Goal: Transaction & Acquisition: Purchase product/service

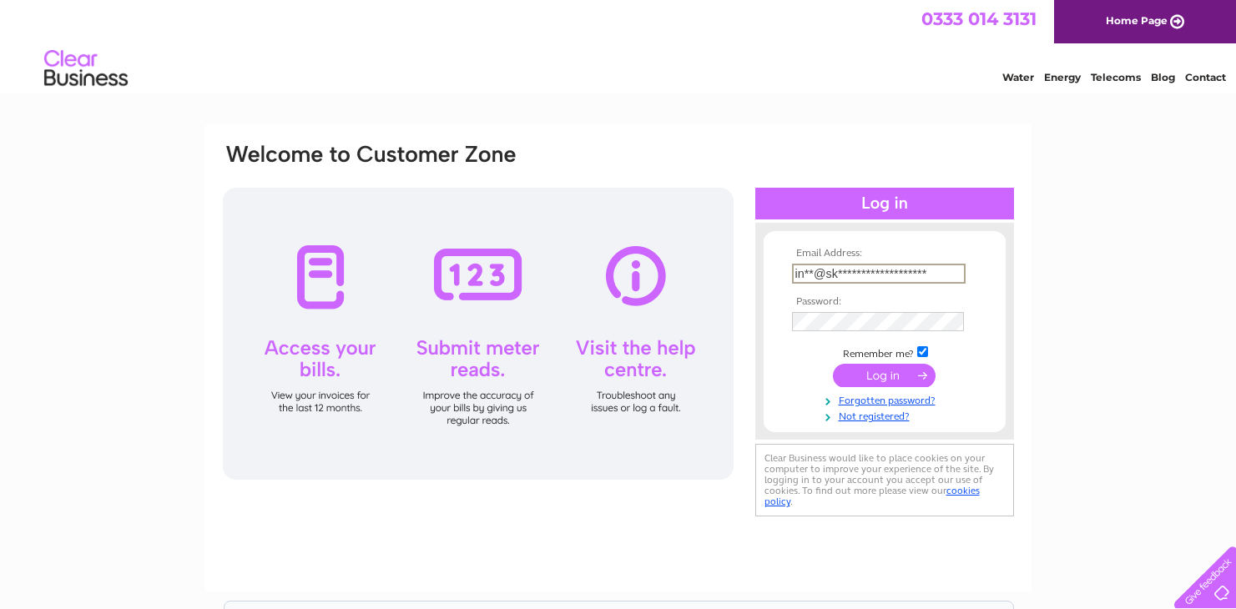
click at [884, 387] on input "submit" at bounding box center [884, 375] width 103 height 23
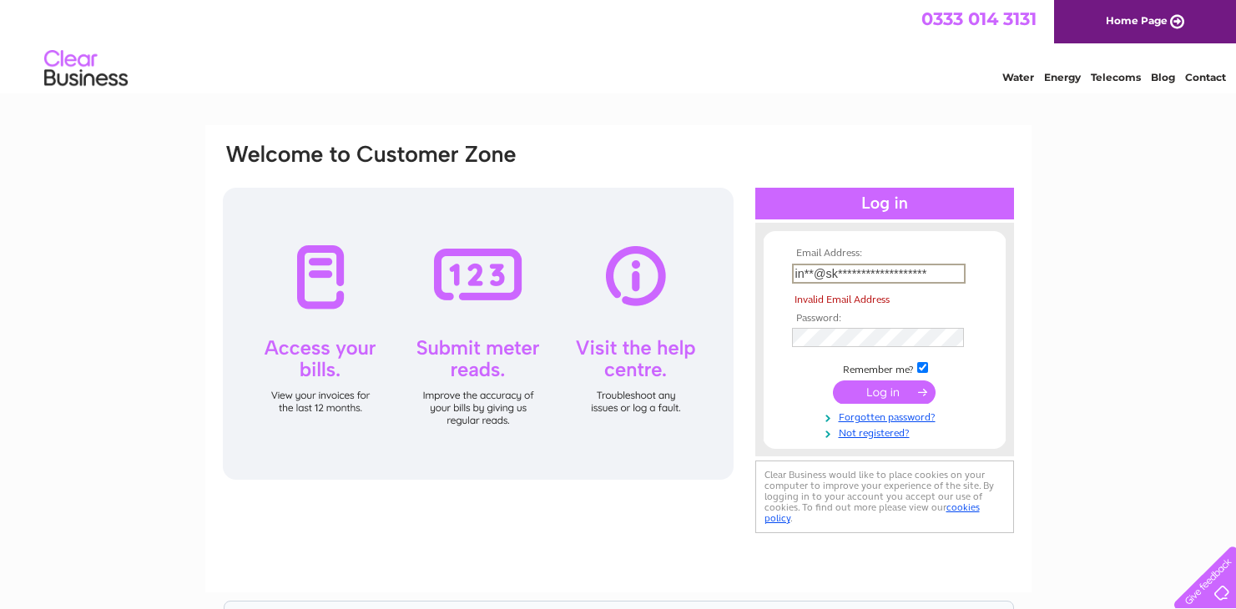
click at [876, 395] on input "submit" at bounding box center [884, 392] width 103 height 23
type input "info@skindoctorleeds.co.uk"
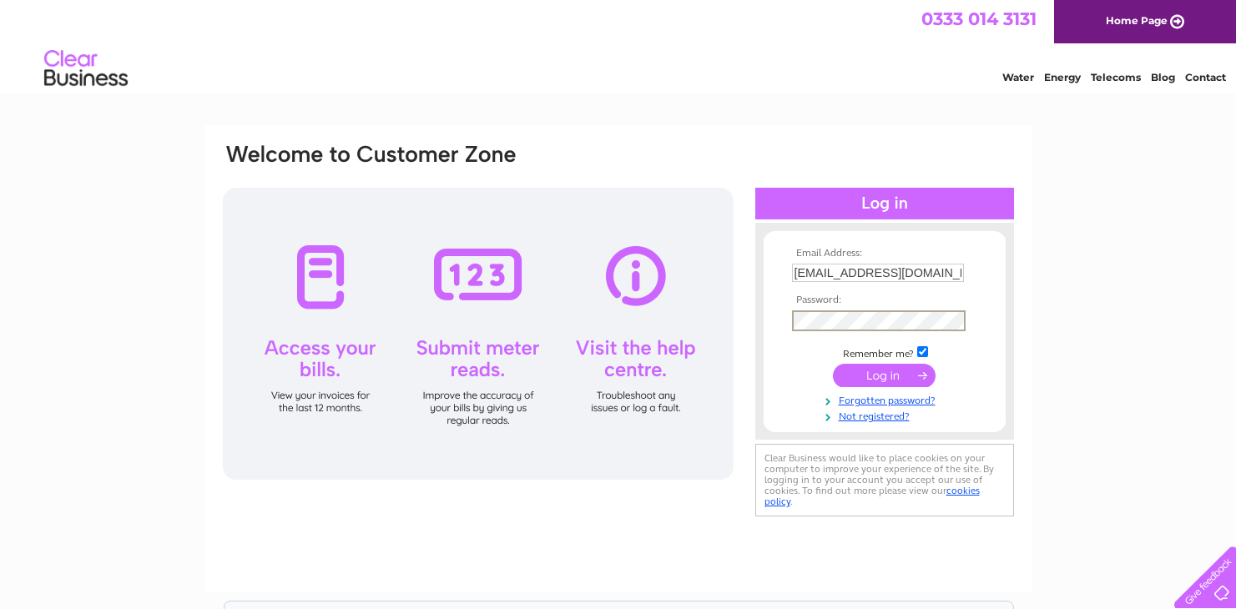
click at [884, 370] on input "submit" at bounding box center [884, 375] width 103 height 23
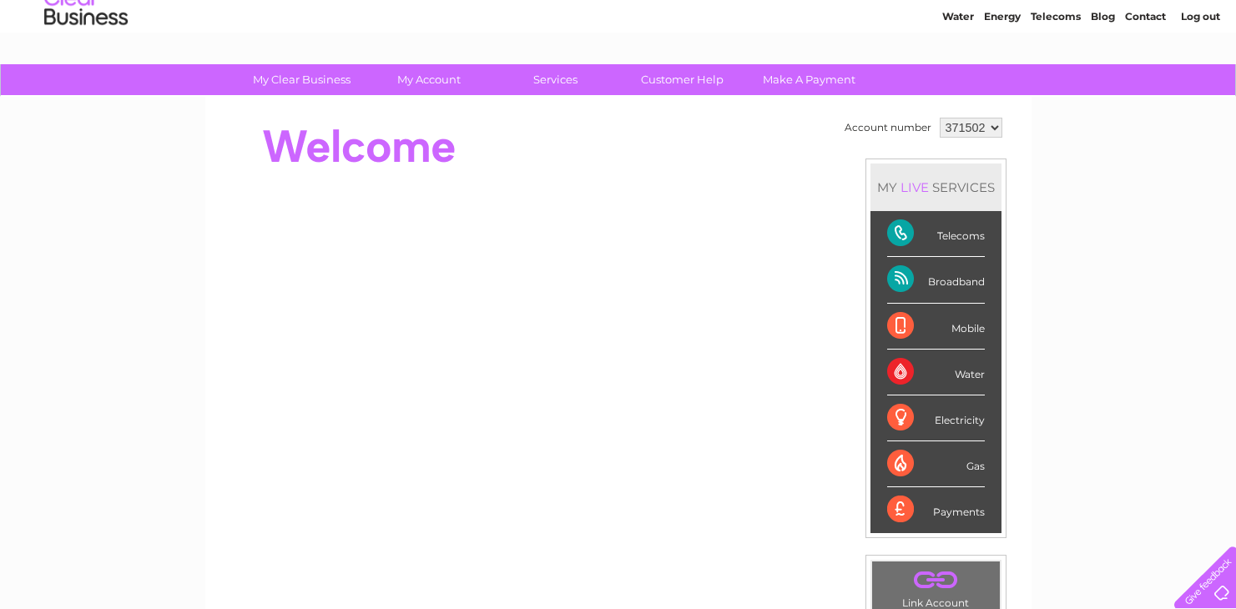
scroll to position [61, 0]
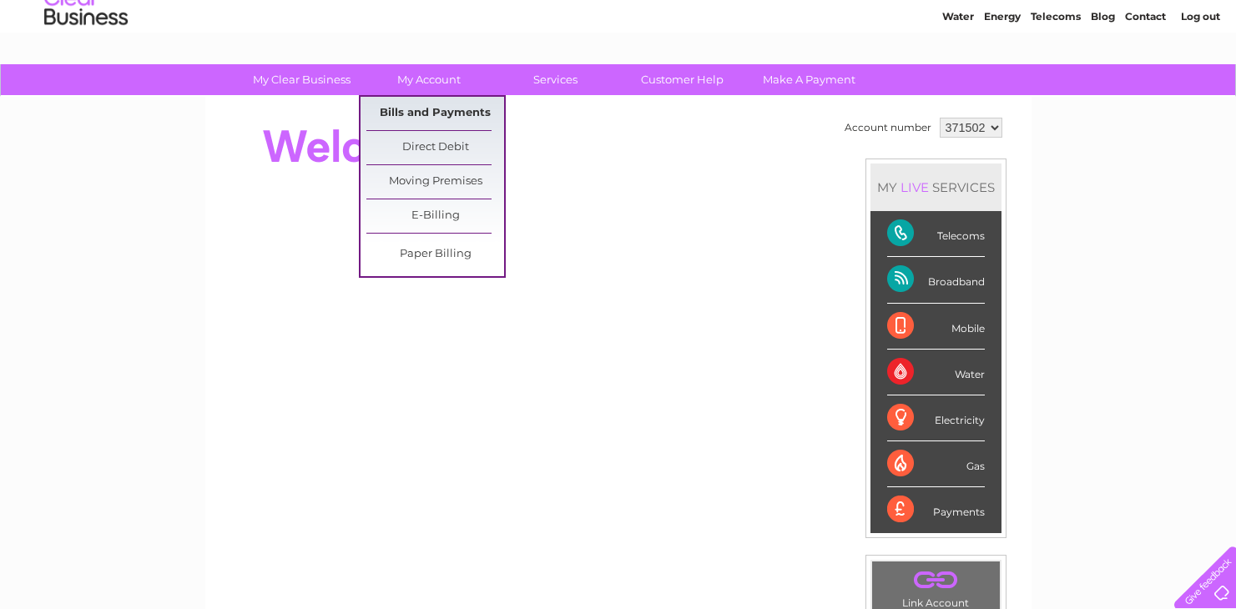
click at [401, 116] on link "Bills and Payments" at bounding box center [435, 113] width 138 height 33
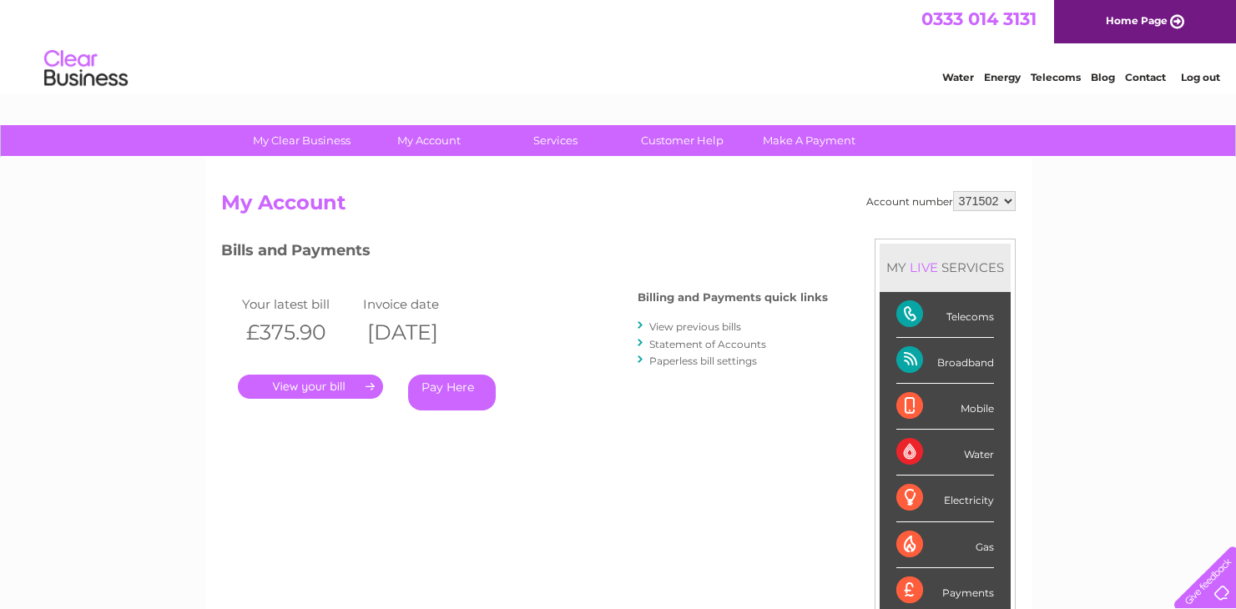
click at [309, 382] on link "." at bounding box center [310, 387] width 145 height 24
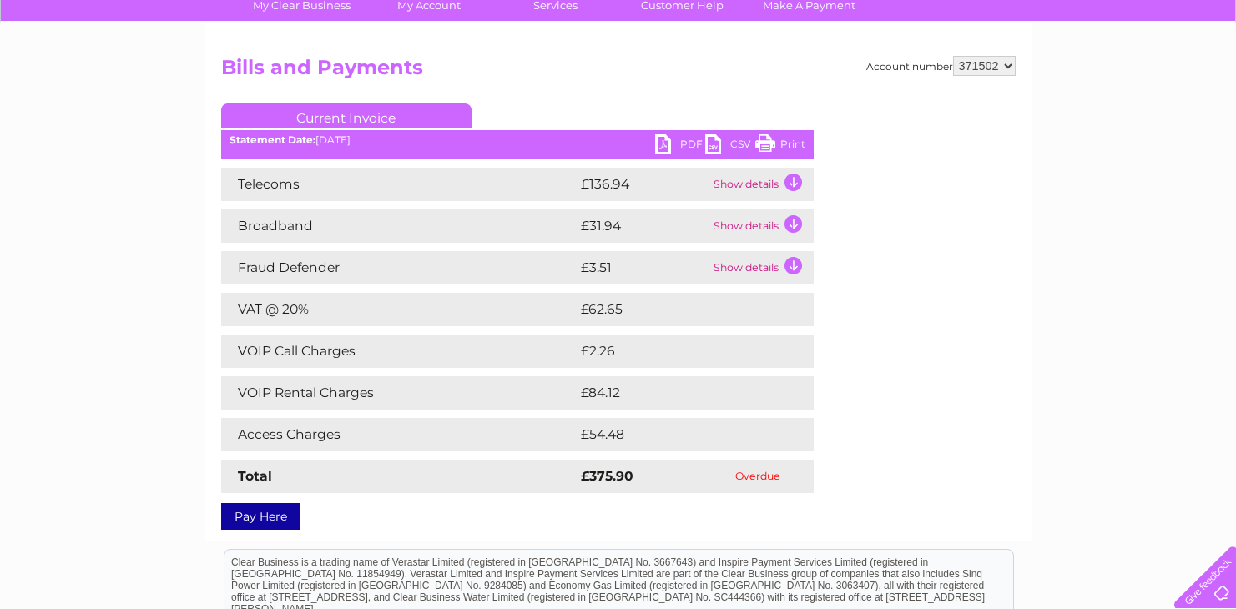
scroll to position [135, 0]
click at [793, 180] on td "Show details" at bounding box center [761, 184] width 104 height 33
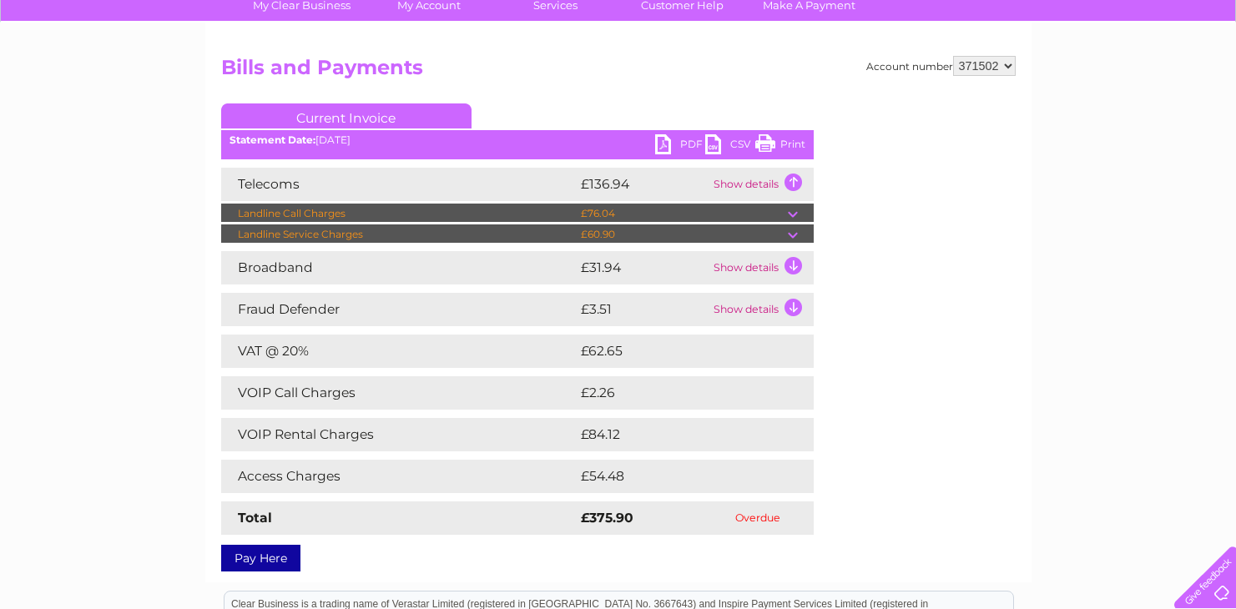
click at [787, 261] on td "Show details" at bounding box center [761, 267] width 104 height 33
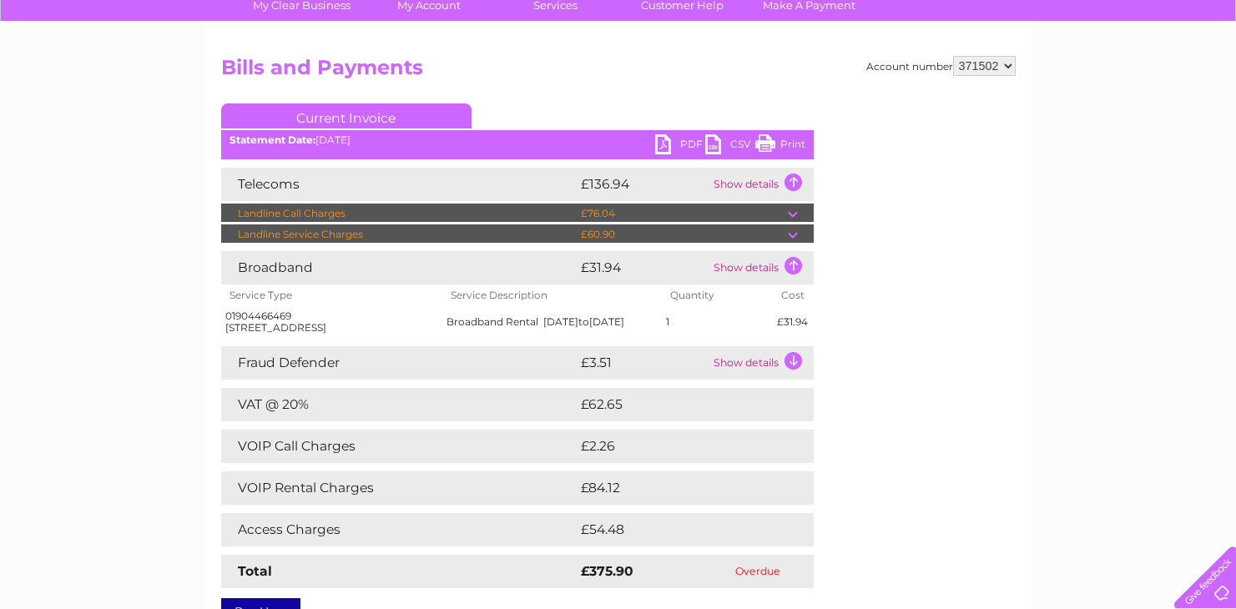
click at [787, 373] on td "Show details" at bounding box center [761, 362] width 104 height 33
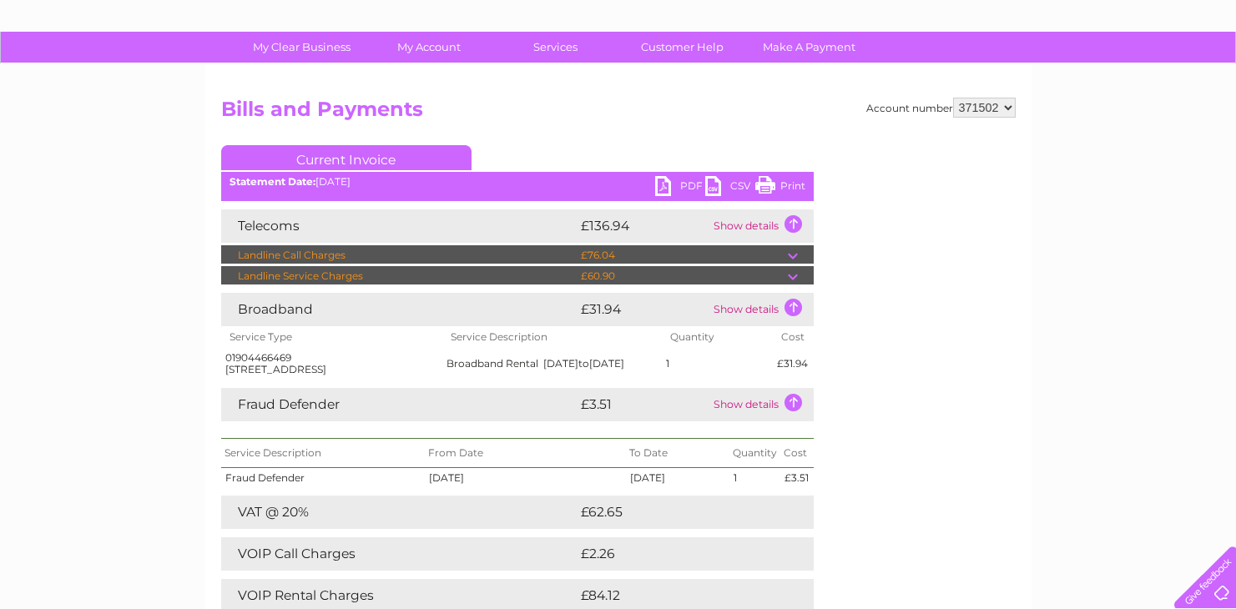
scroll to position [89, 0]
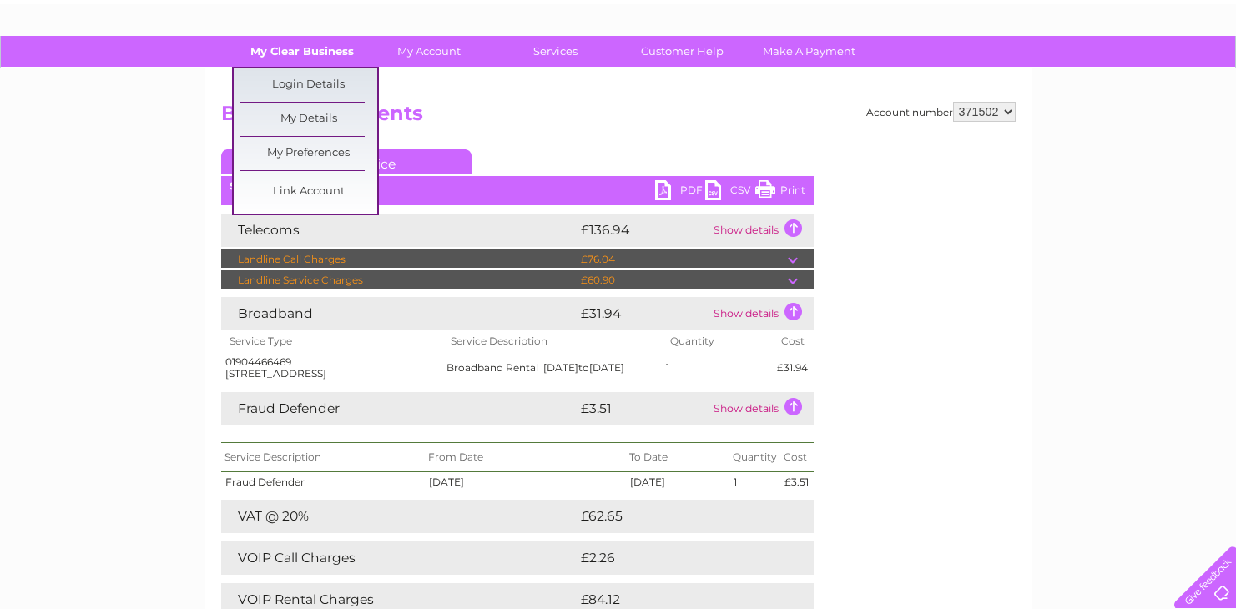
click at [305, 55] on link "My Clear Business" at bounding box center [302, 51] width 138 height 31
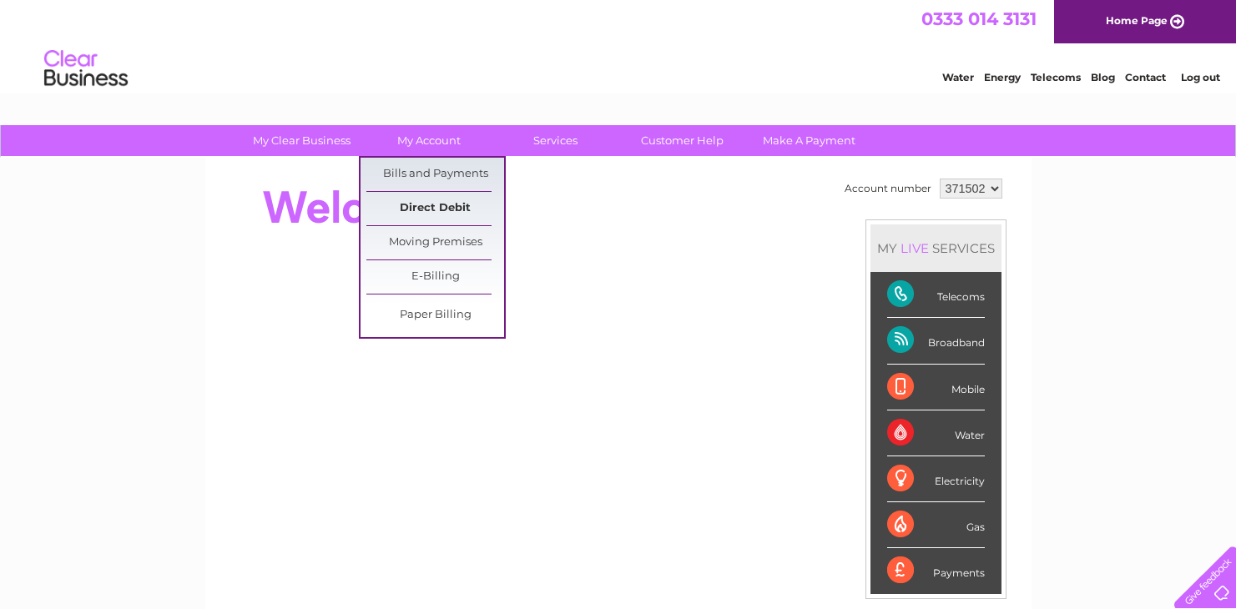
click at [424, 203] on link "Direct Debit" at bounding box center [435, 208] width 138 height 33
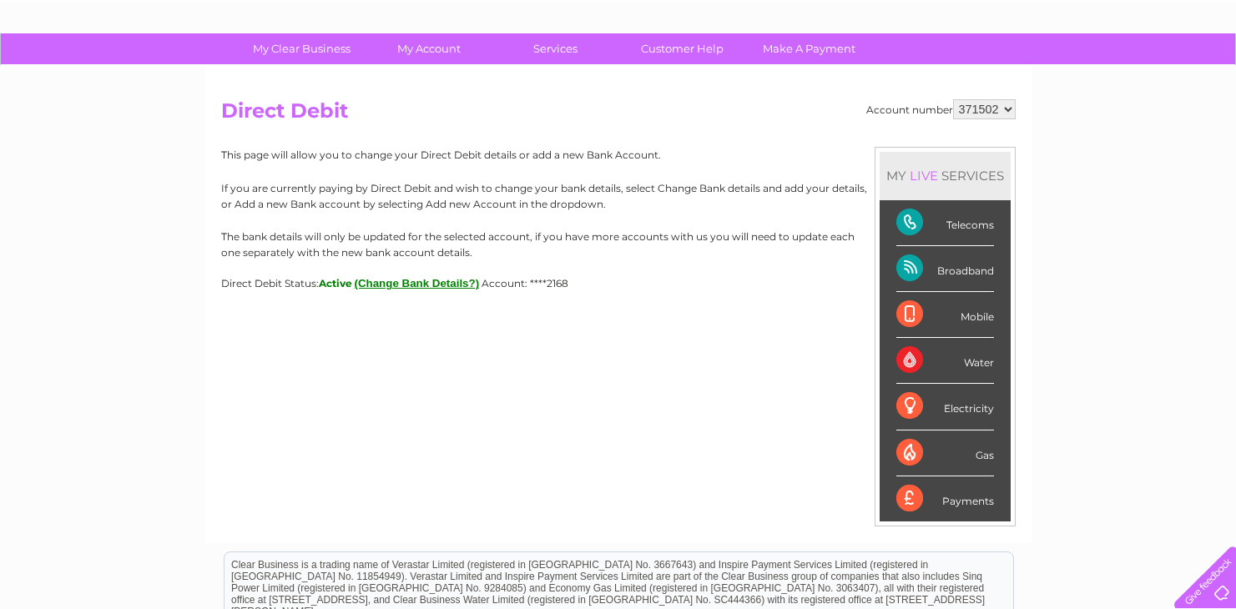
scroll to position [96, 0]
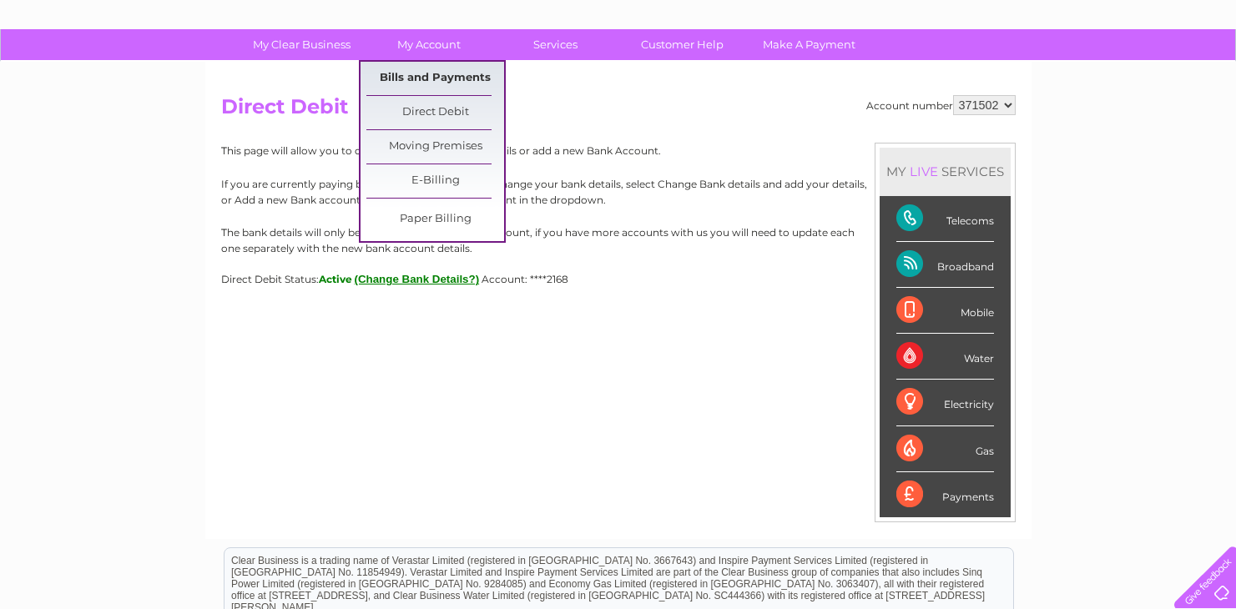
click at [419, 70] on link "Bills and Payments" at bounding box center [435, 78] width 138 height 33
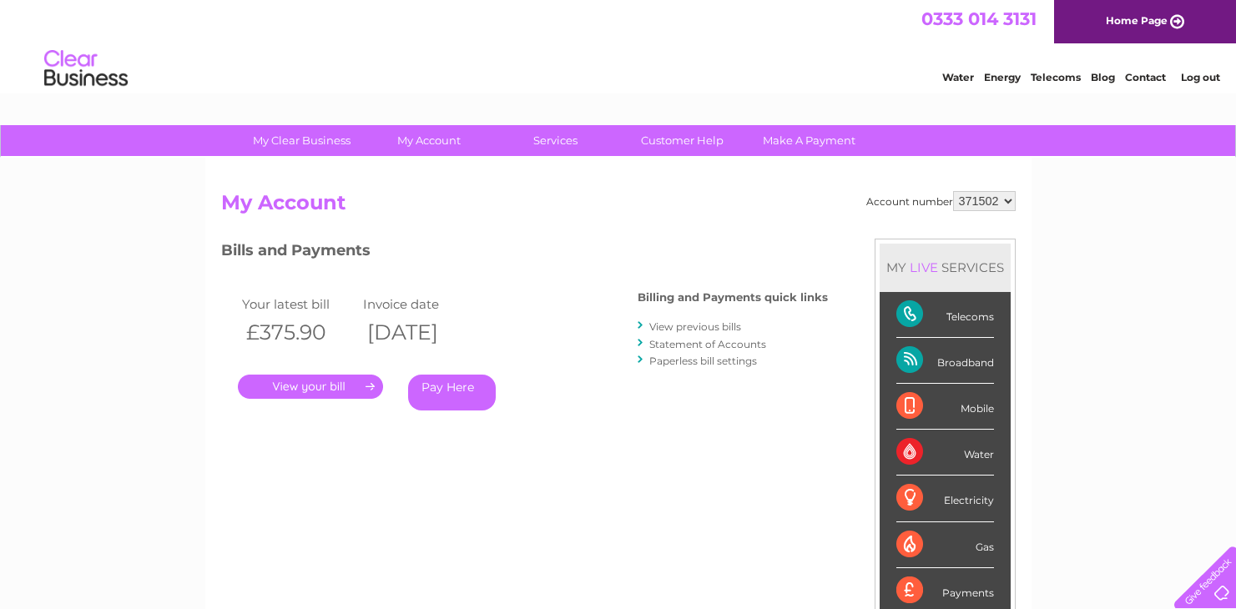
click at [450, 386] on link "Pay Here" at bounding box center [452, 393] width 88 height 36
click at [970, 199] on select "371502" at bounding box center [984, 201] width 63 height 20
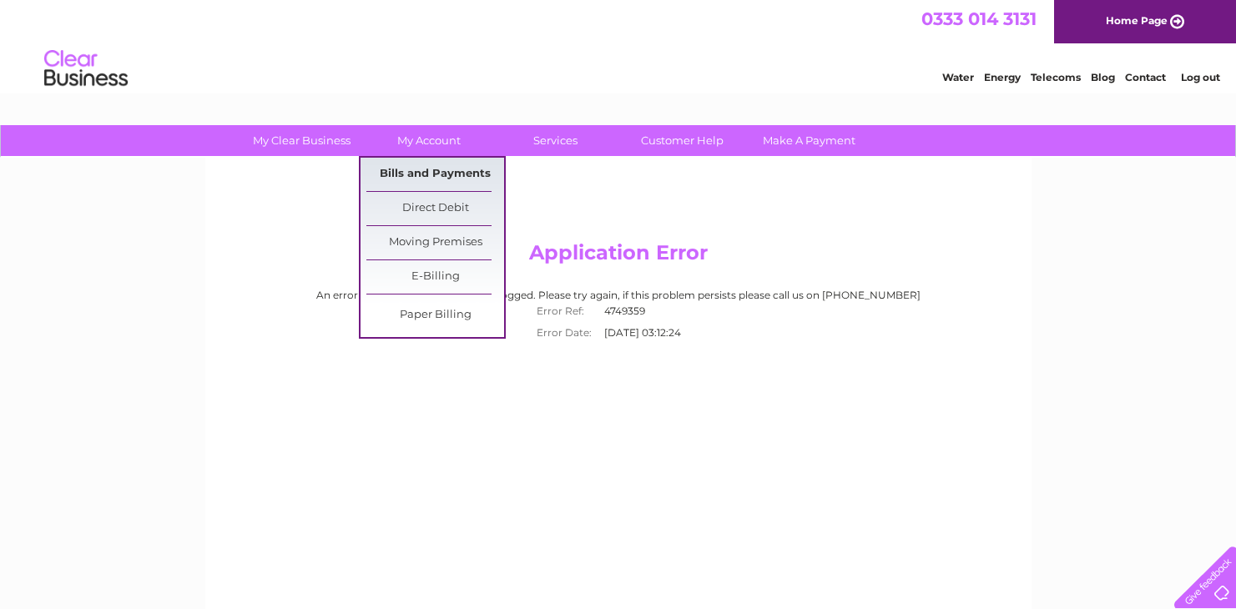
click at [421, 175] on link "Bills and Payments" at bounding box center [435, 174] width 138 height 33
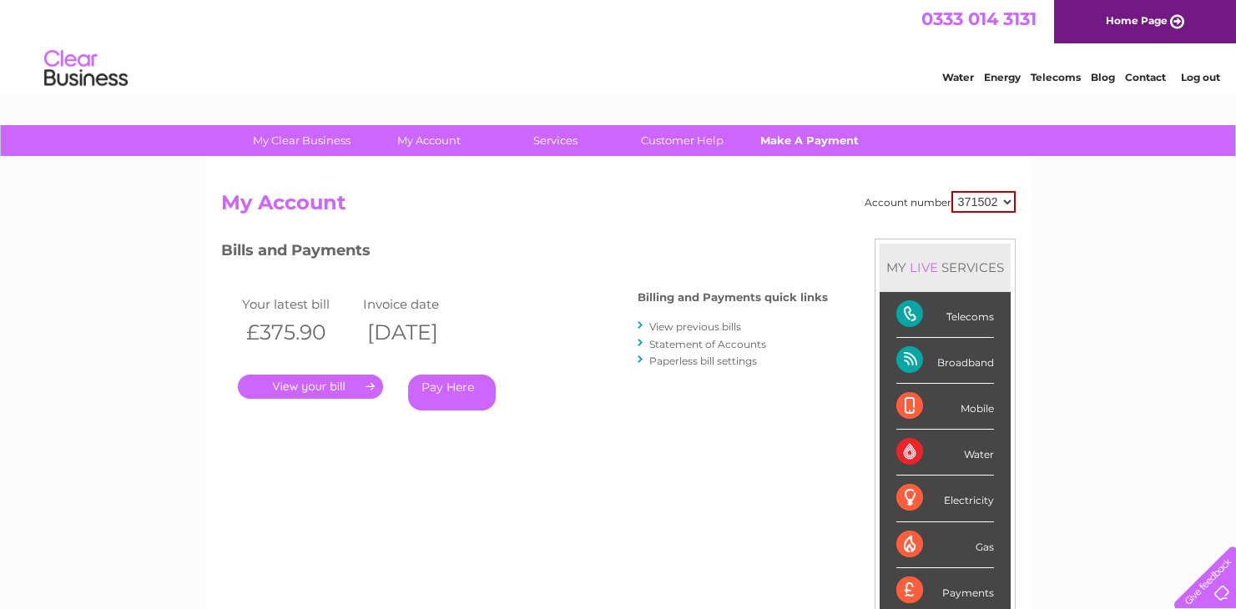
click at [792, 149] on link "Make A Payment" at bounding box center [809, 140] width 138 height 31
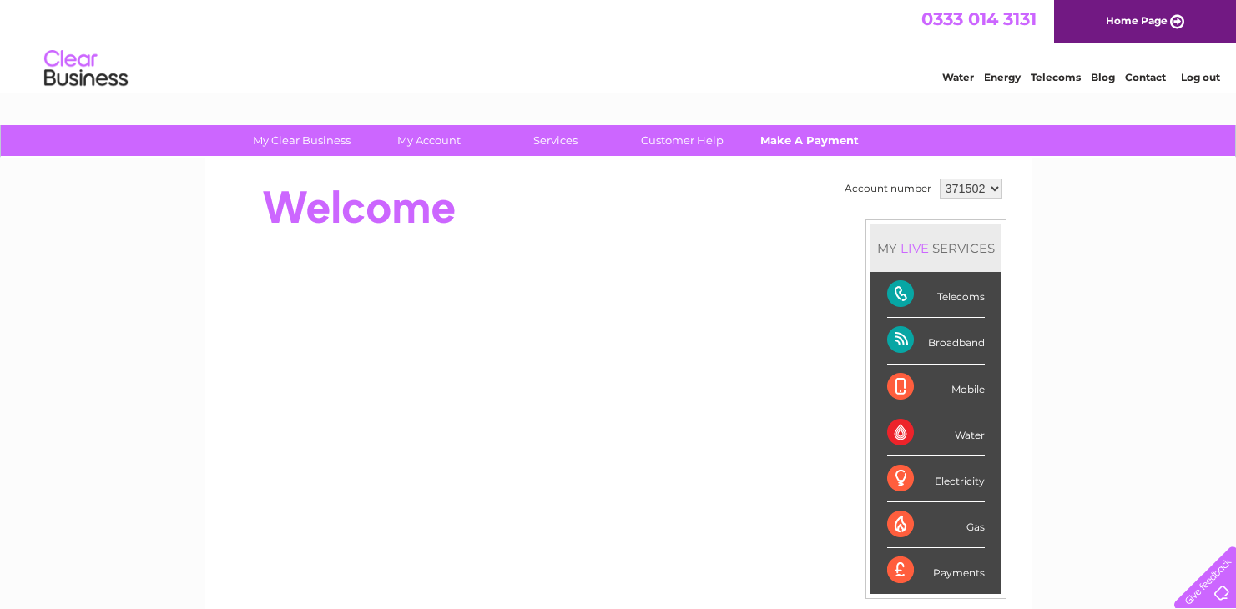
click at [813, 136] on link "Make A Payment" at bounding box center [809, 140] width 138 height 31
click at [421, 140] on link "My Account" at bounding box center [429, 140] width 138 height 31
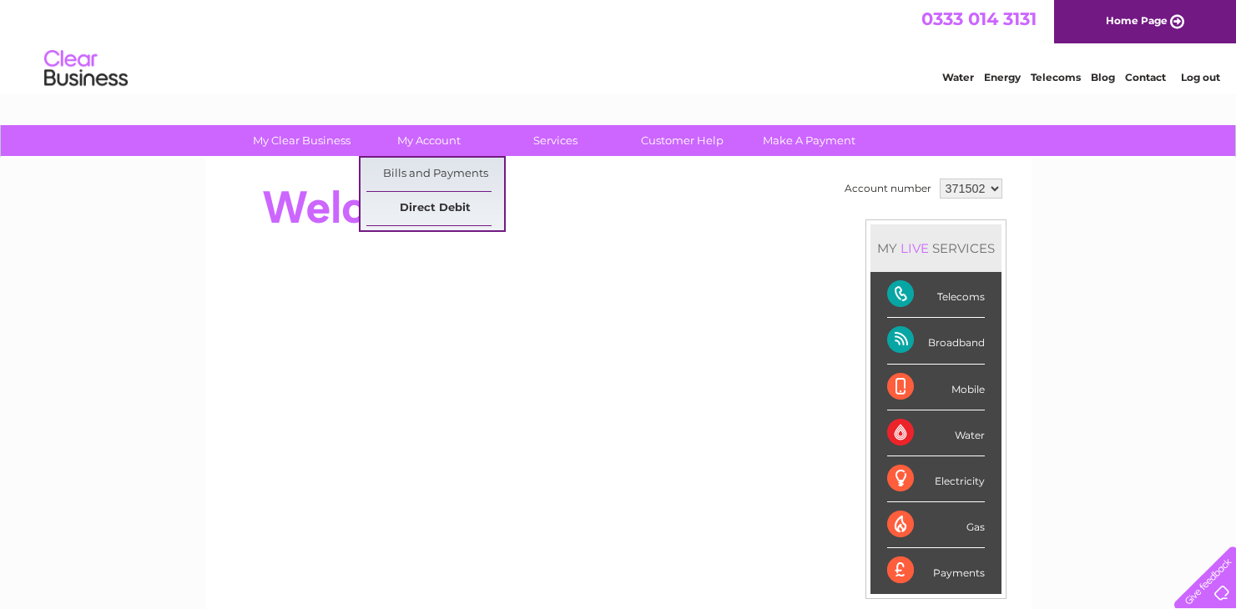
click at [429, 199] on link "Direct Debit" at bounding box center [435, 208] width 138 height 33
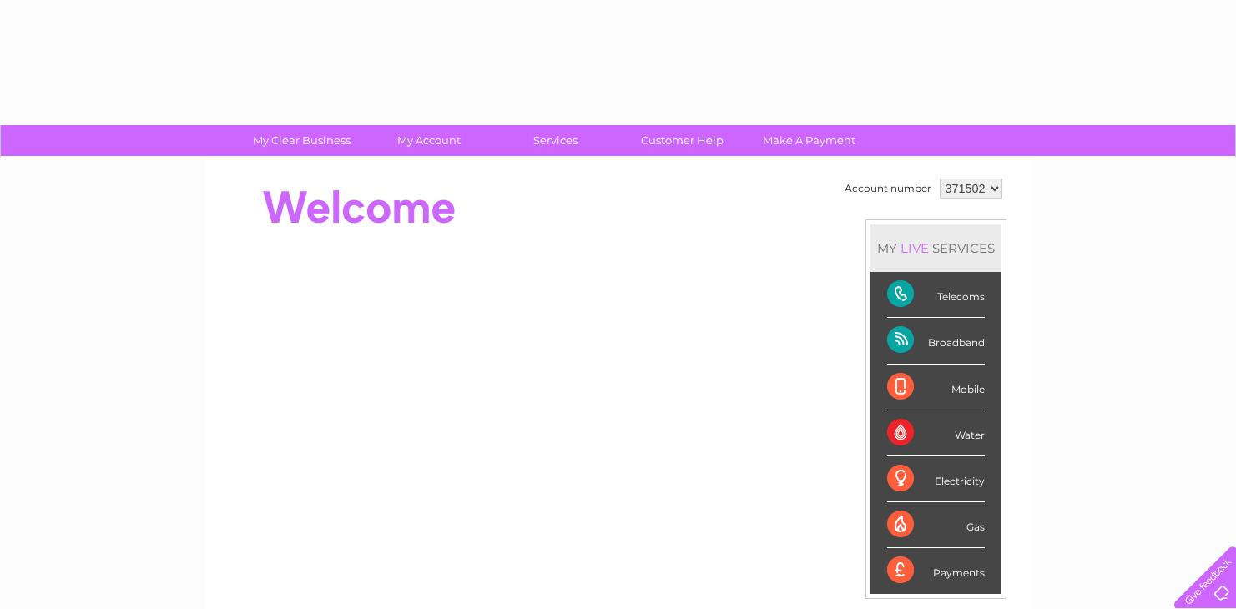
click at [461, 387] on div at bounding box center [525, 417] width 608 height 318
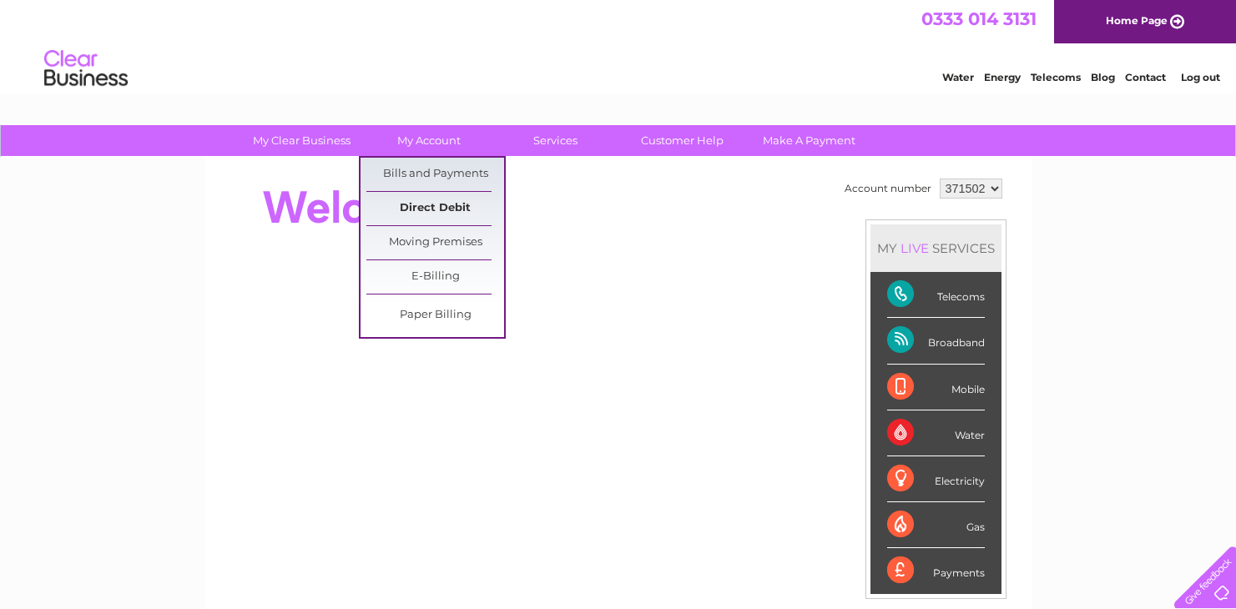
click at [422, 209] on link "Direct Debit" at bounding box center [435, 208] width 138 height 33
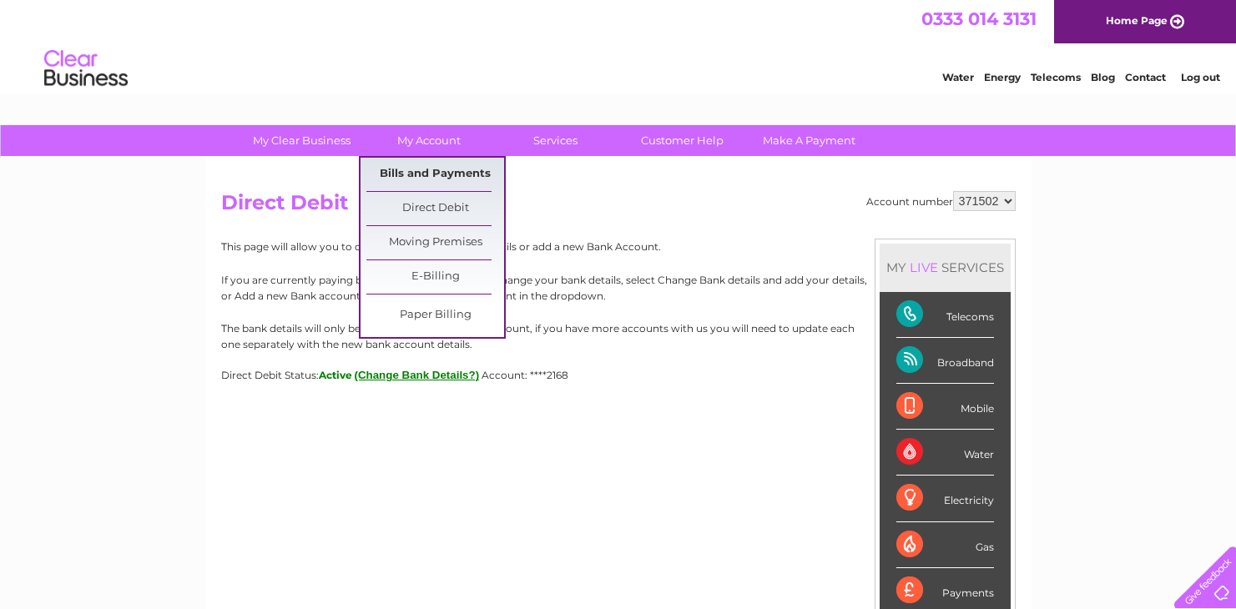
click at [426, 169] on link "Bills and Payments" at bounding box center [435, 174] width 138 height 33
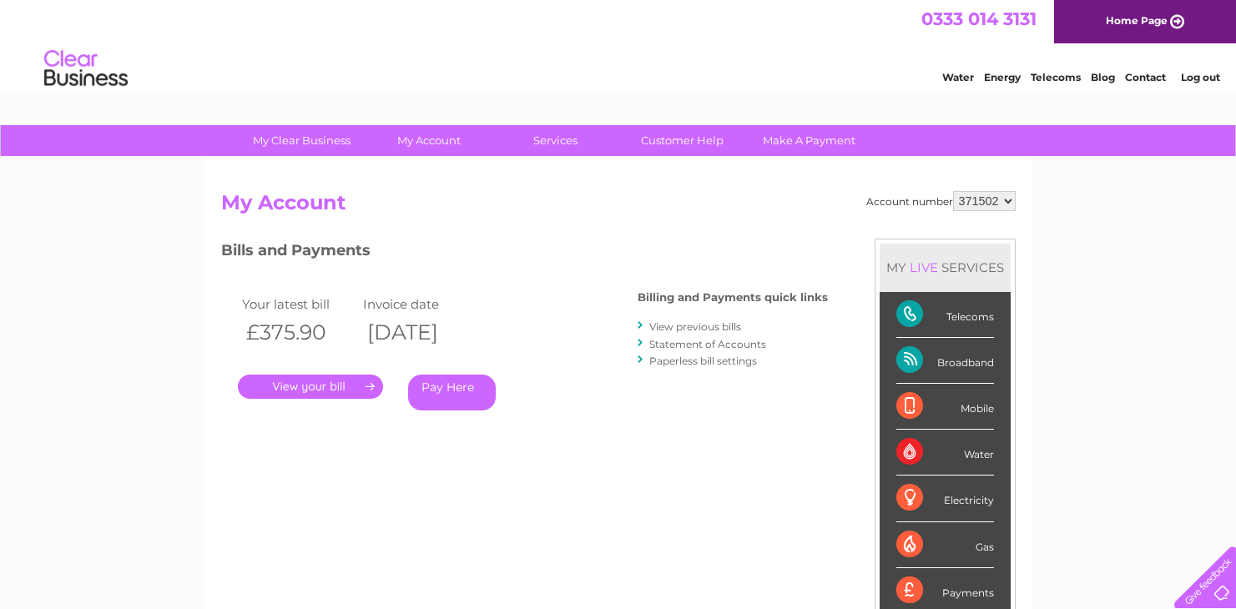
click at [305, 387] on link "." at bounding box center [310, 387] width 145 height 24
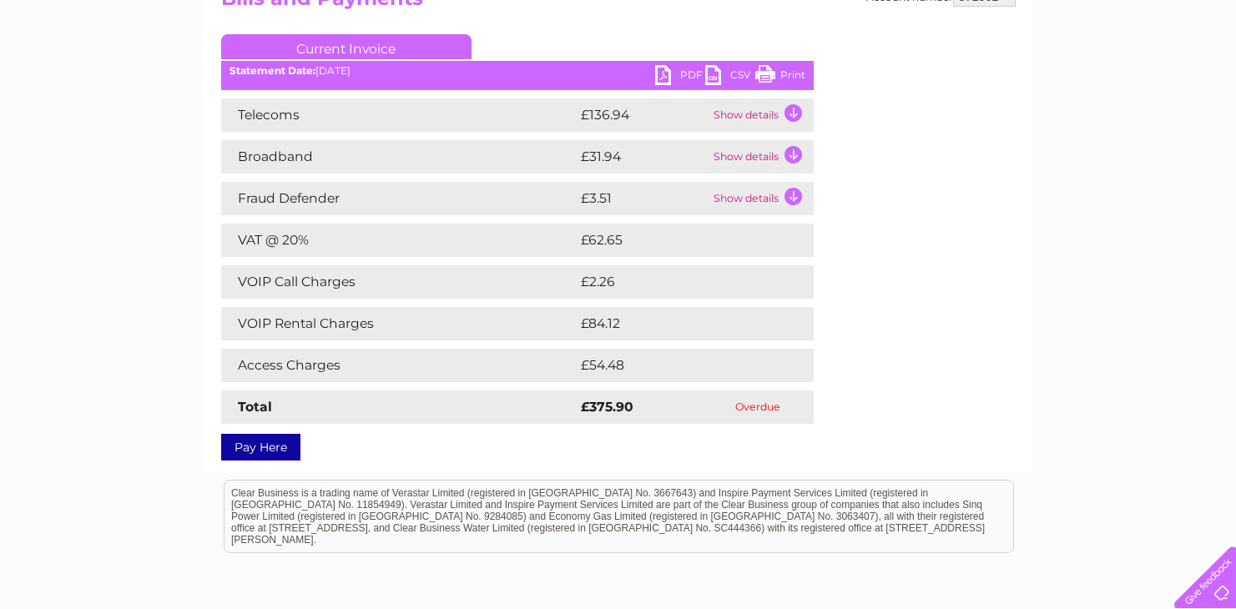
scroll to position [204, 0]
click at [270, 442] on link "Pay Here" at bounding box center [260, 447] width 79 height 27
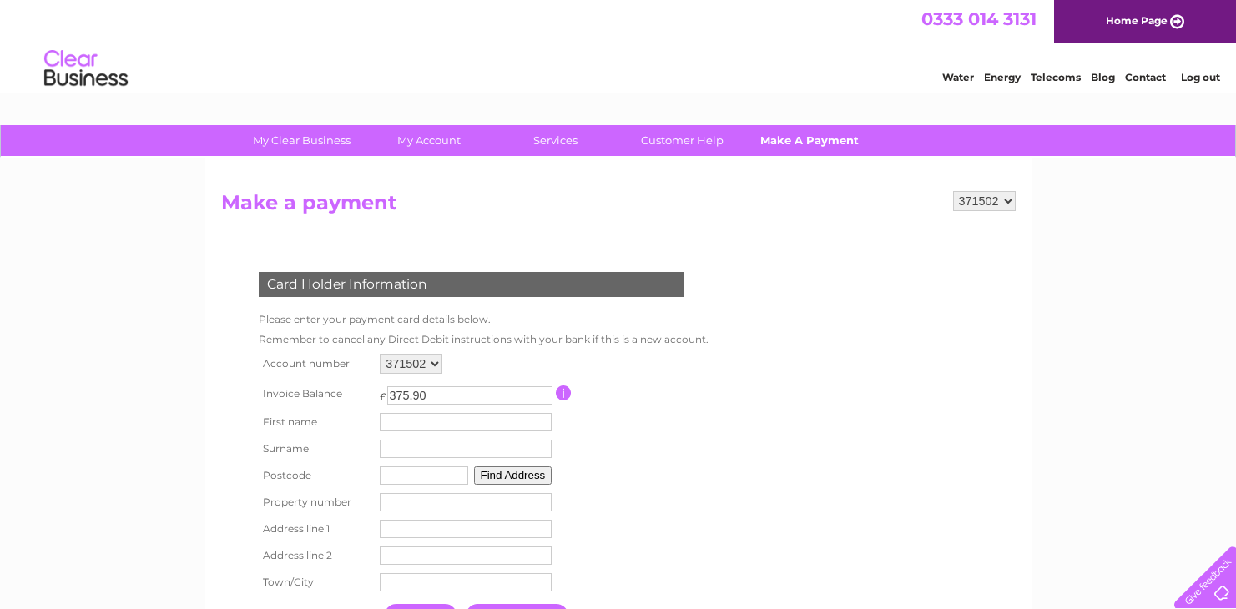
click at [783, 146] on link "Make A Payment" at bounding box center [809, 140] width 138 height 31
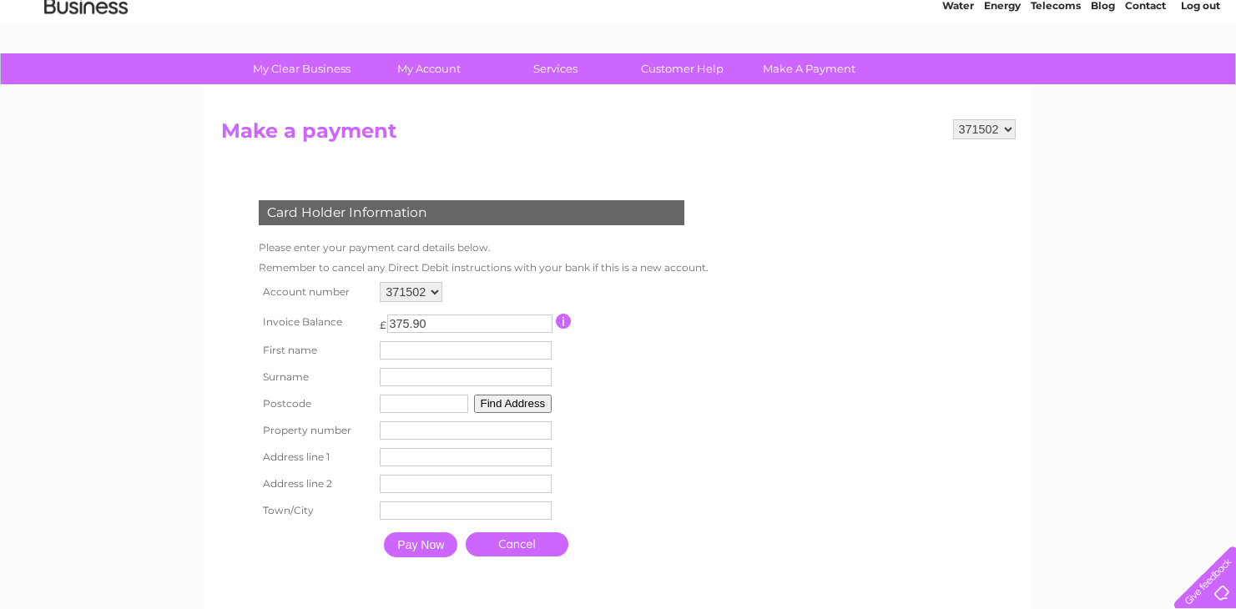
scroll to position [99, 0]
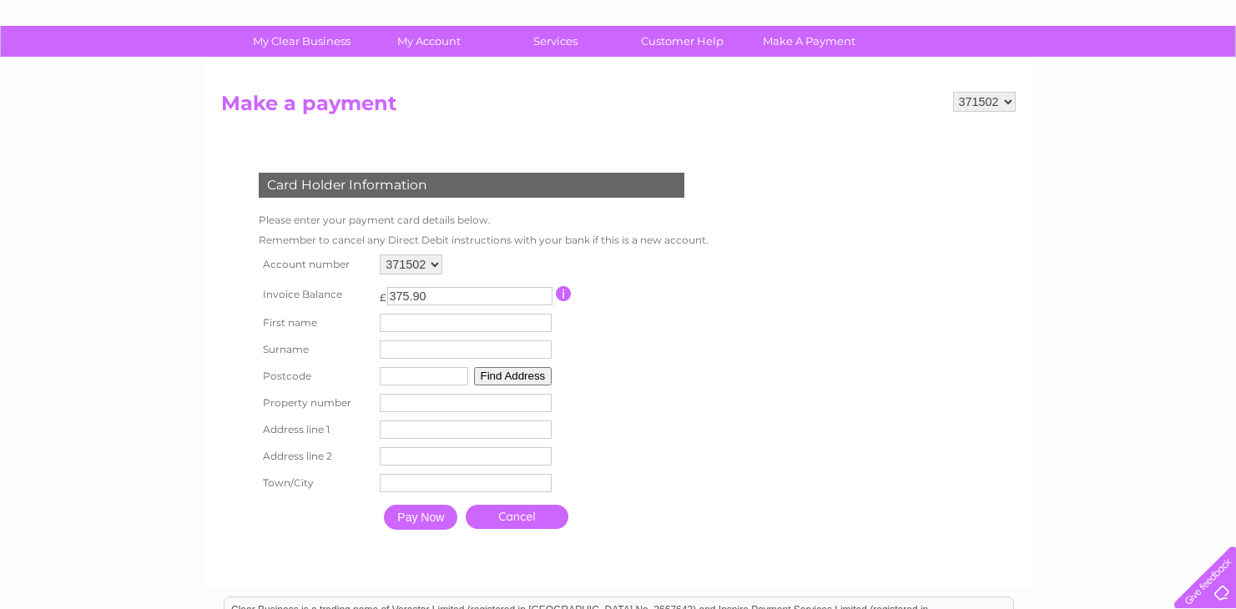
click at [571, 290] on input "button" at bounding box center [564, 293] width 16 height 15
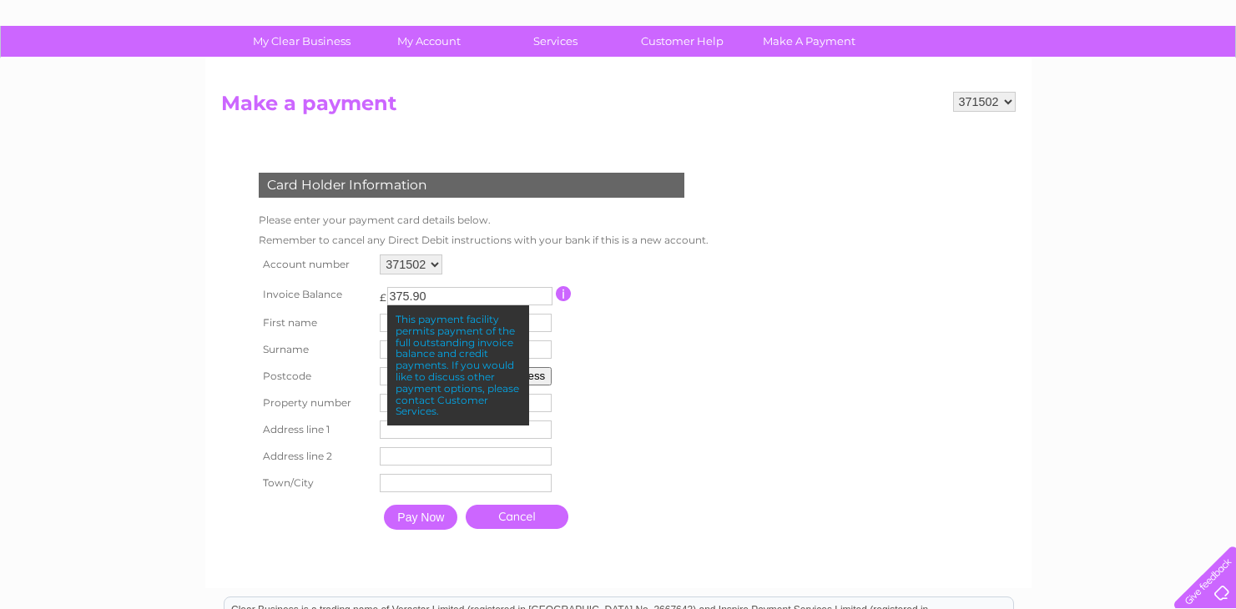
click at [582, 316] on table "Account number 371502 Invoice Balance £ 375.90 First name Surname Postcode" at bounding box center [480, 394] width 451 height 288
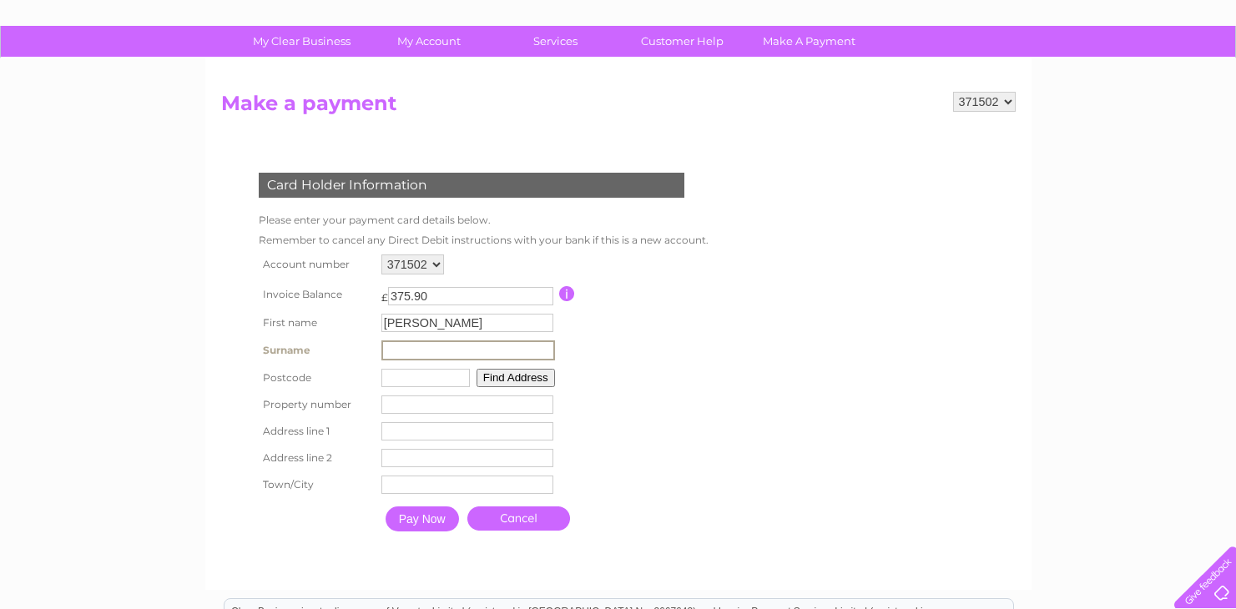
click at [485, 321] on input "OMER KHAN" at bounding box center [467, 323] width 172 height 18
type input "OMER"
type input "KHAN"
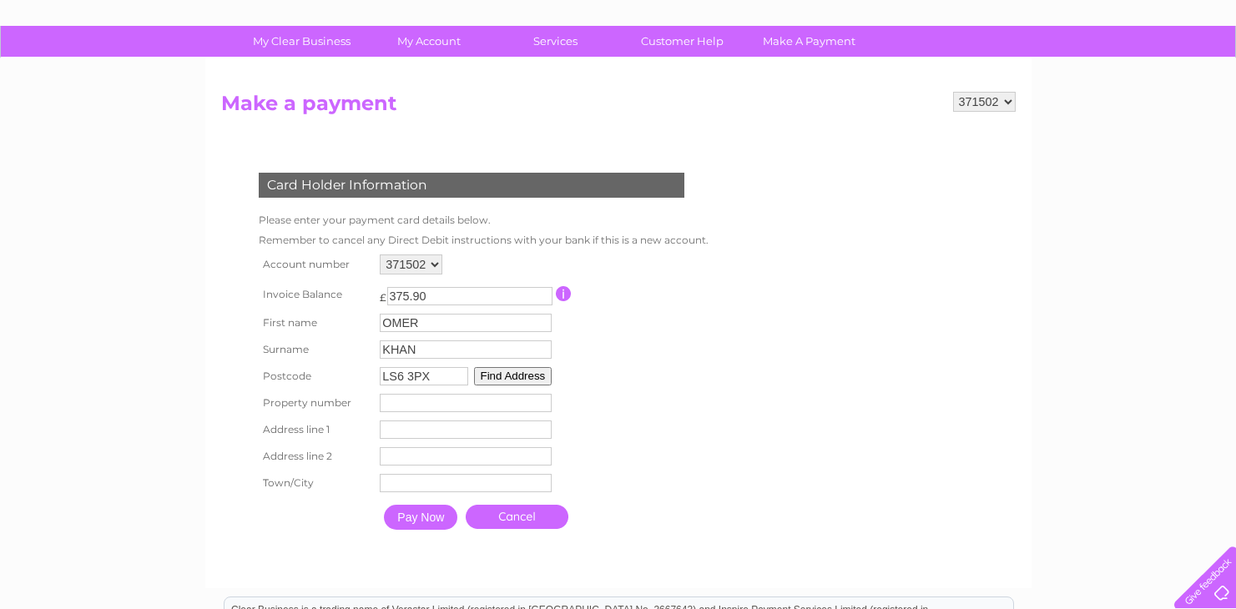
type input "LS6 3PX"
click at [547, 371] on button "Find Address" at bounding box center [513, 376] width 78 height 18
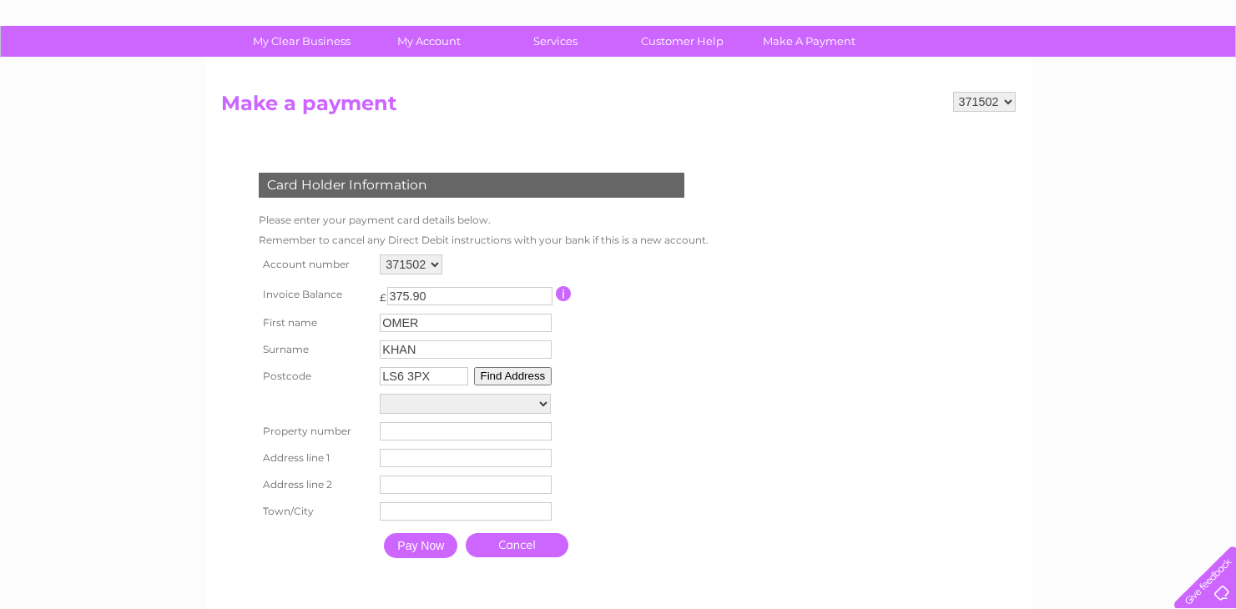
click at [472, 398] on select "Shaw Lane And St. Anne's Road, Otley Road Traffic Cabinet 417l, Shaw Lane And S…" at bounding box center [465, 404] width 171 height 20
select select "105,Otley Road,,Leeds"
type input "105"
type input "Otley Road"
type input "Leeds"
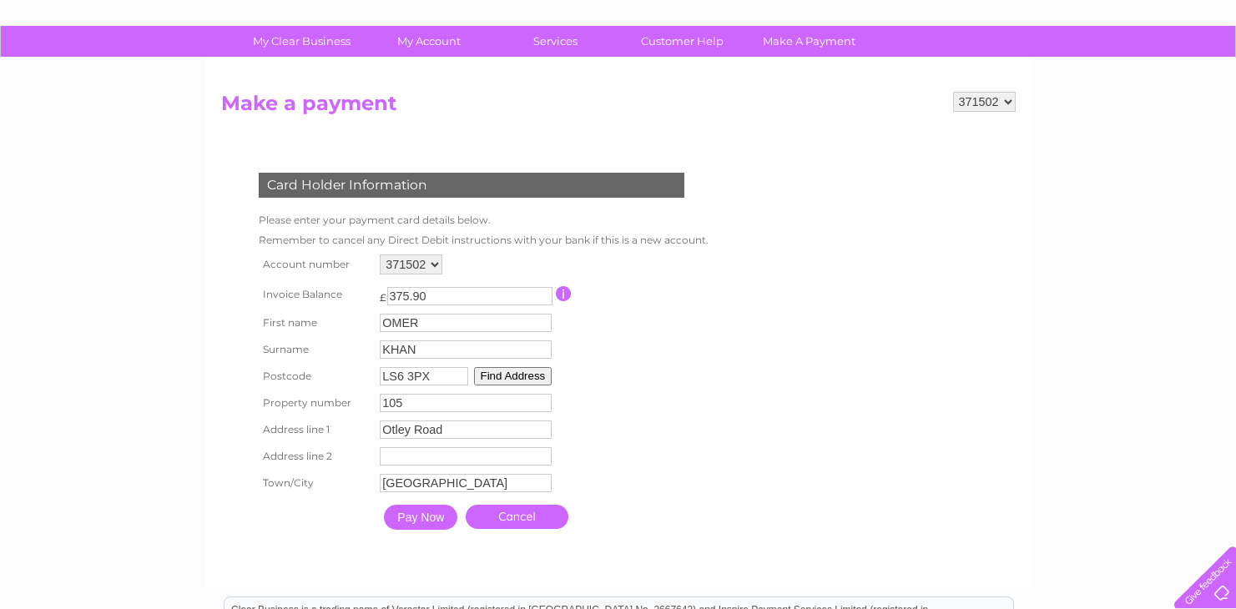
click at [425, 518] on input "Pay Now" at bounding box center [420, 517] width 73 height 25
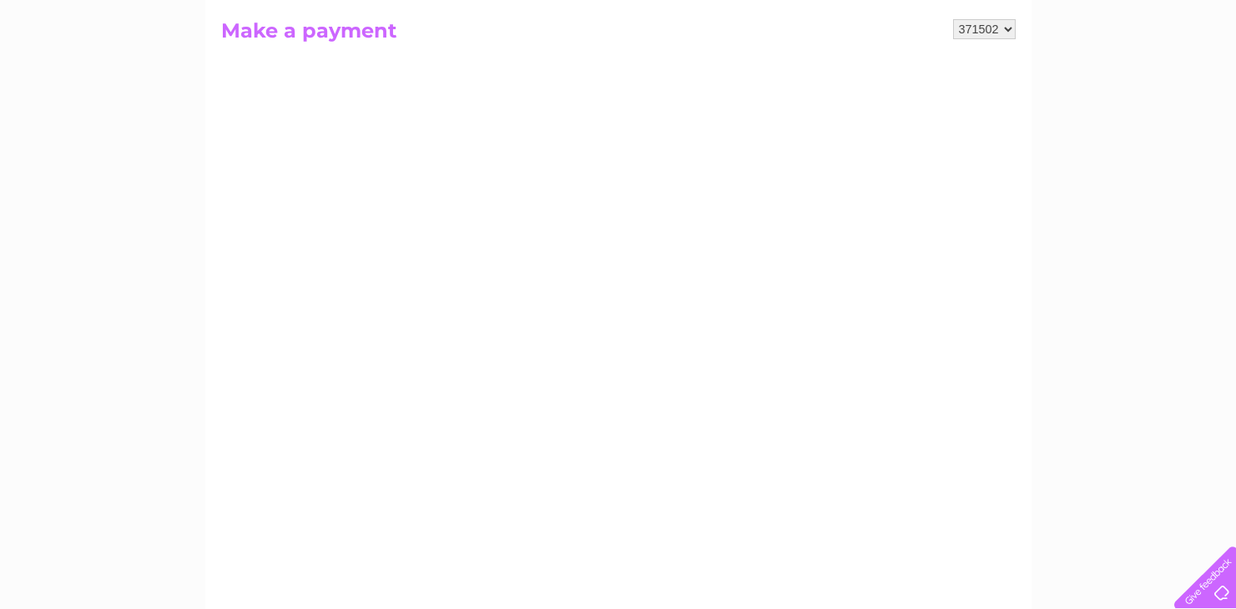
scroll to position [200, 0]
